Goal: Task Accomplishment & Management: Manage account settings

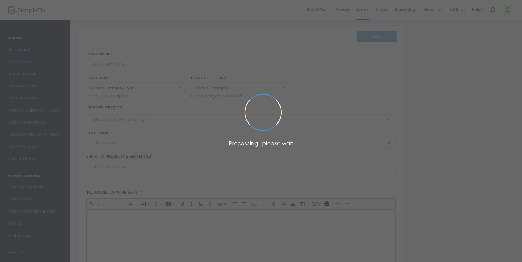
type input "2025/5786 High Holy Days Temple B'nai Abraham"
type textarea "Rosh Hashanah: Monday, September 22, 5:30 PM Erev Rosh Hashanah Service; Tuesda…"
type input "Buy Tickets"
type input "Temple B'nai Abraham (TBA)"
type input "[URL]"
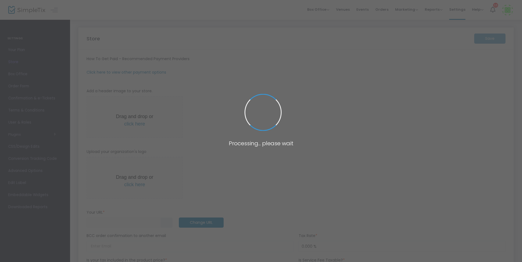
type input "2"
type input "Temple [DEMOGRAPHIC_DATA][PERSON_NAME]"
type input "9739942290"
type input "[EMAIL_ADDRESS][DOMAIN_NAME]"
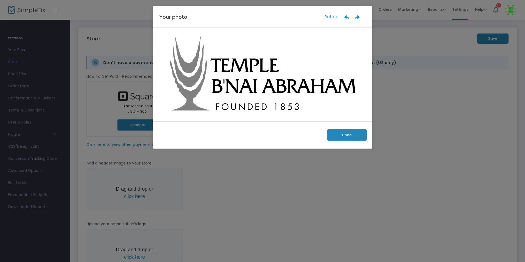
click at [346, 130] on button "Done" at bounding box center [347, 134] width 40 height 11
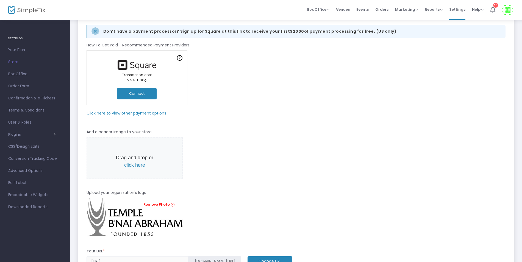
scroll to position [27, 0]
